Goal: Task Accomplishment & Management: Manage account settings

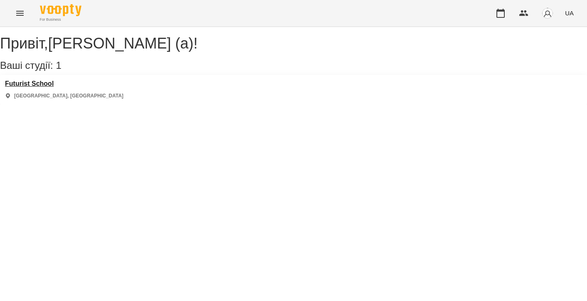
click at [46, 88] on h3 "Futurist School" at bounding box center [64, 83] width 118 height 7
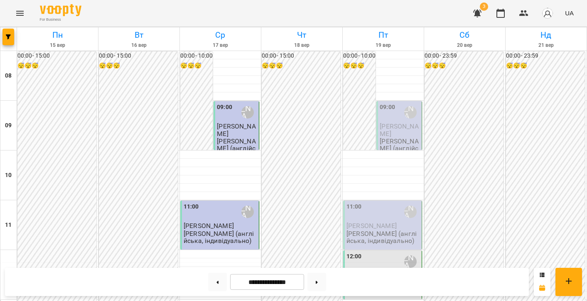
scroll to position [437, 0]
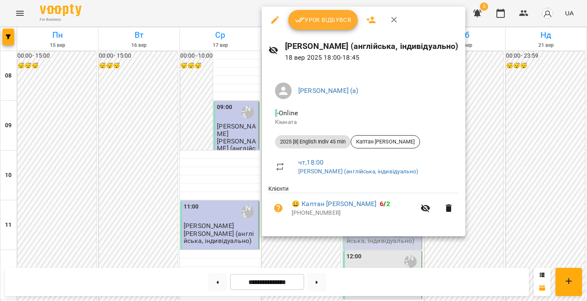
click at [306, 21] on span "Урок відбувся" at bounding box center [323, 20] width 56 height 10
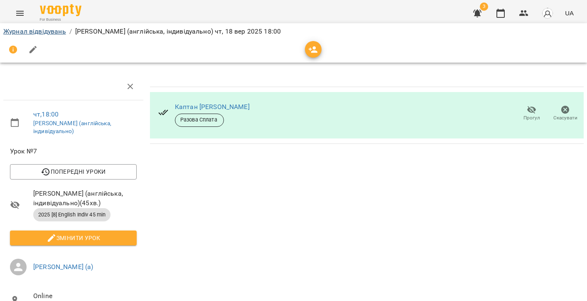
click at [31, 33] on link "Журнал відвідувань" at bounding box center [34, 31] width 63 height 8
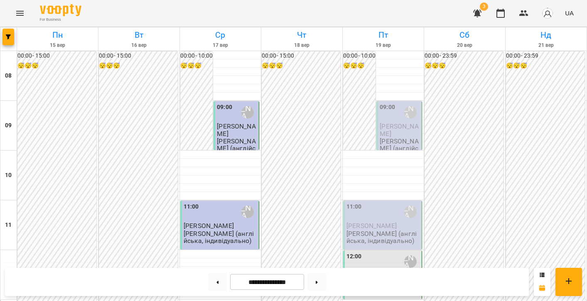
scroll to position [507, 0]
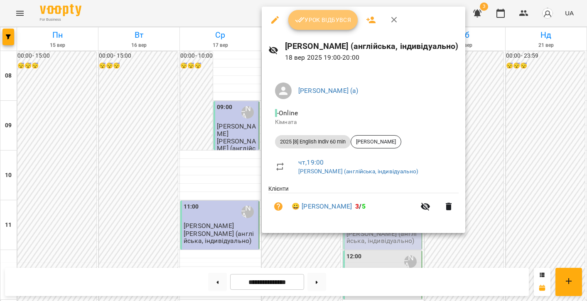
click at [304, 26] on button "Урок відбувся" at bounding box center [323, 20] width 70 height 20
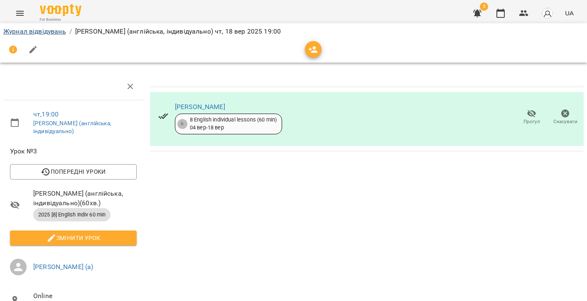
click at [22, 29] on link "Журнал відвідувань" at bounding box center [34, 31] width 63 height 8
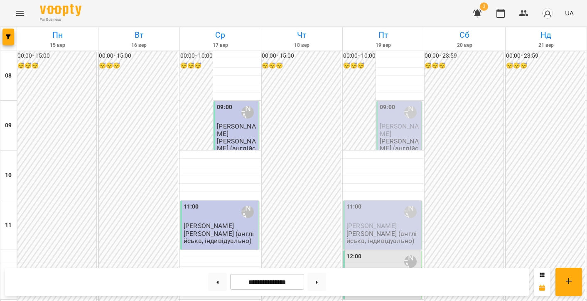
scroll to position [507, 0]
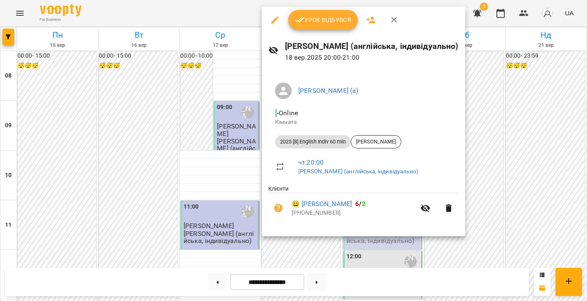
click at [307, 15] on span "Урок відбувся" at bounding box center [323, 20] width 56 height 10
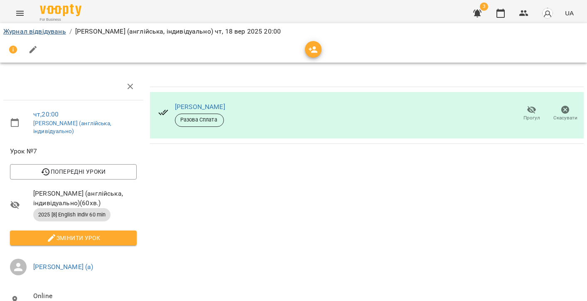
click at [35, 34] on link "Журнал відвідувань" at bounding box center [34, 31] width 63 height 8
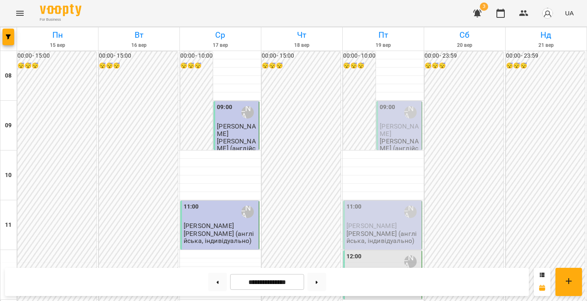
scroll to position [181, 0]
click at [317, 283] on button at bounding box center [316, 282] width 19 height 18
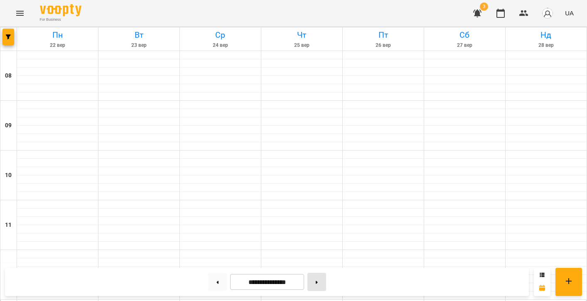
type input "**********"
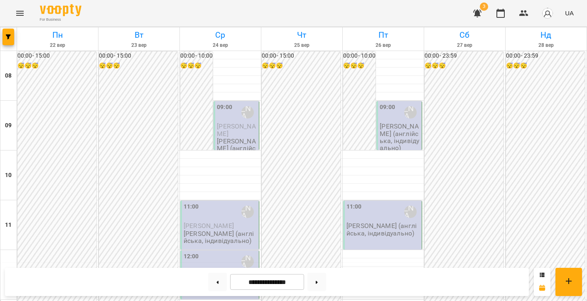
scroll to position [319, 0]
